Goal: Task Accomplishment & Management: Manage account settings

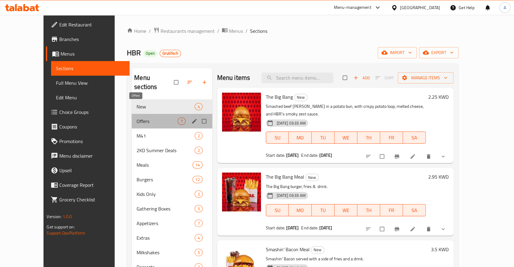
drag, startPoint x: 141, startPoint y: 103, endPoint x: 134, endPoint y: 91, distance: 13.4
click at [141, 118] on span "Offers" at bounding box center [157, 121] width 41 height 7
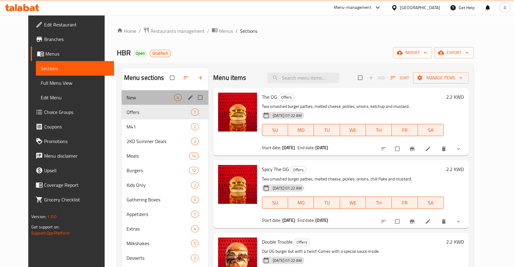
click at [136, 97] on div "New 4" at bounding box center [165, 97] width 87 height 15
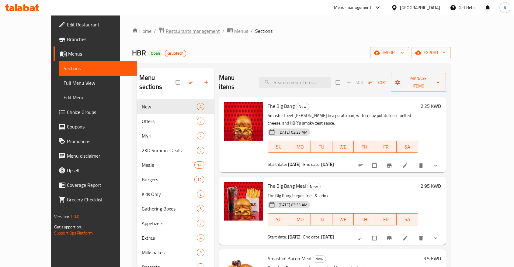
click at [166, 33] on span "Restaurants management" at bounding box center [193, 30] width 54 height 7
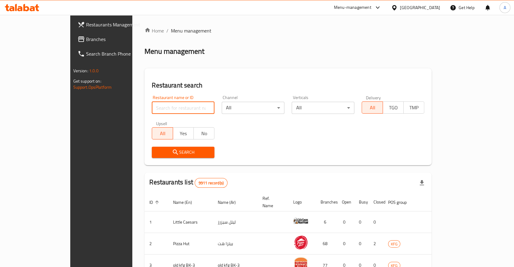
drag, startPoint x: 128, startPoint y: 103, endPoint x: 128, endPoint y: 99, distance: 3.4
click at [152, 102] on input "search" at bounding box center [183, 108] width 63 height 12
type input "Buffalo's Ranch"
click button "Search" at bounding box center [183, 152] width 63 height 11
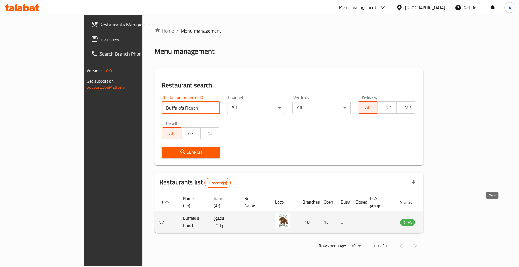
click at [444, 219] on link "enhanced table" at bounding box center [437, 222] width 11 height 7
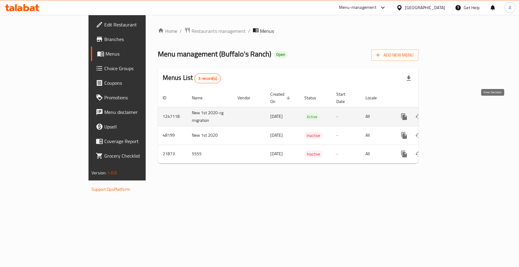
click at [451, 114] on icon "enhanced table" at bounding box center [447, 116] width 5 height 5
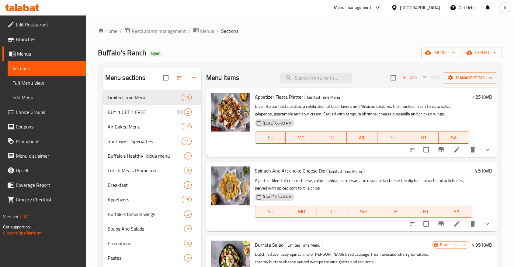
click at [265, 37] on div "Home / Restaurants management / Menus / Sections Buffalo's Ranch Open import ex…" at bounding box center [300, 223] width 404 height 392
click at [291, 26] on div "Home / Restaurants management / Menus / Sections Buffalo's Ranch Open import ex…" at bounding box center [300, 223] width 428 height 416
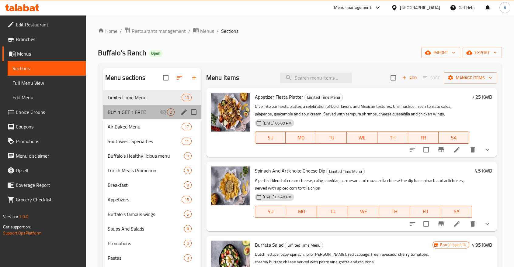
click at [134, 105] on div "BUY 1 GET 1 FREE 2" at bounding box center [152, 112] width 99 height 15
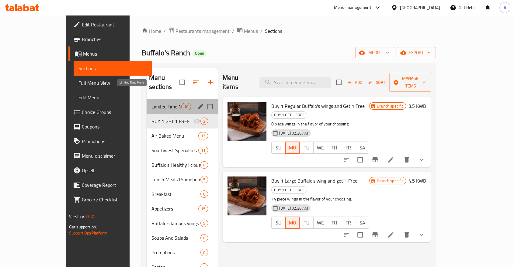
click at [152, 103] on span "Limited Time Menu" at bounding box center [167, 106] width 30 height 7
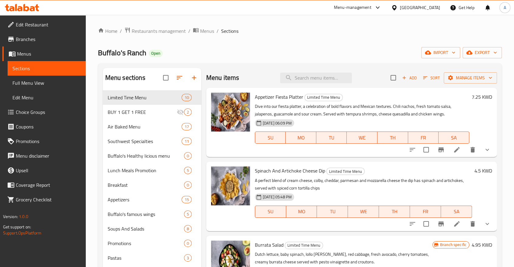
click at [302, 47] on div "Buffalo's Ranch Open import export" at bounding box center [300, 52] width 404 height 11
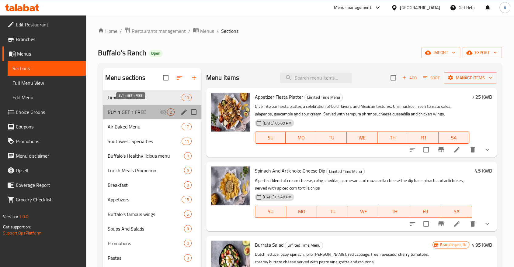
click at [129, 109] on span "BUY 1 GET 1 FREE" at bounding box center [134, 112] width 52 height 7
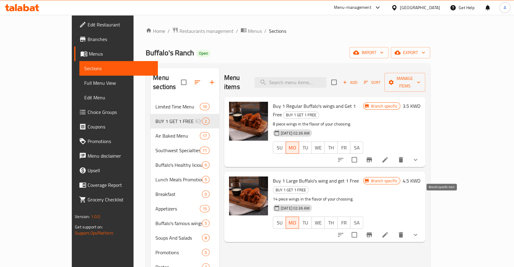
click at [373, 232] on icon "Branch-specific-item" at bounding box center [369, 235] width 7 height 7
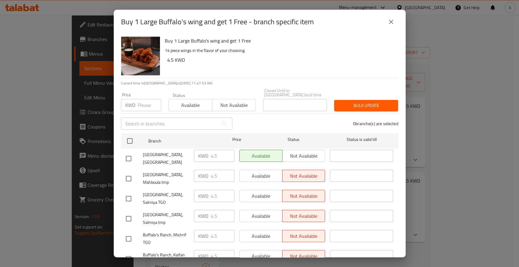
click at [393, 19] on icon "close" at bounding box center [391, 21] width 7 height 7
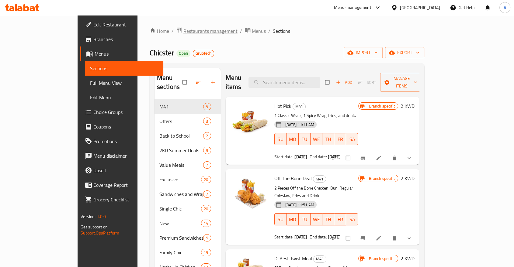
click at [183, 33] on span "Restaurants management" at bounding box center [210, 30] width 54 height 7
